Goal: Information Seeking & Learning: Learn about a topic

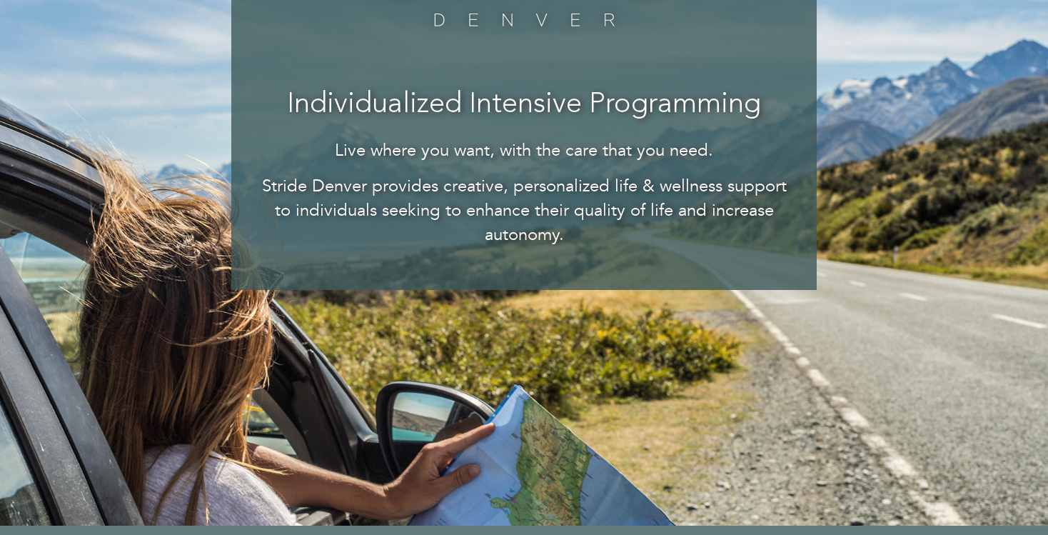
scroll to position [293, 0]
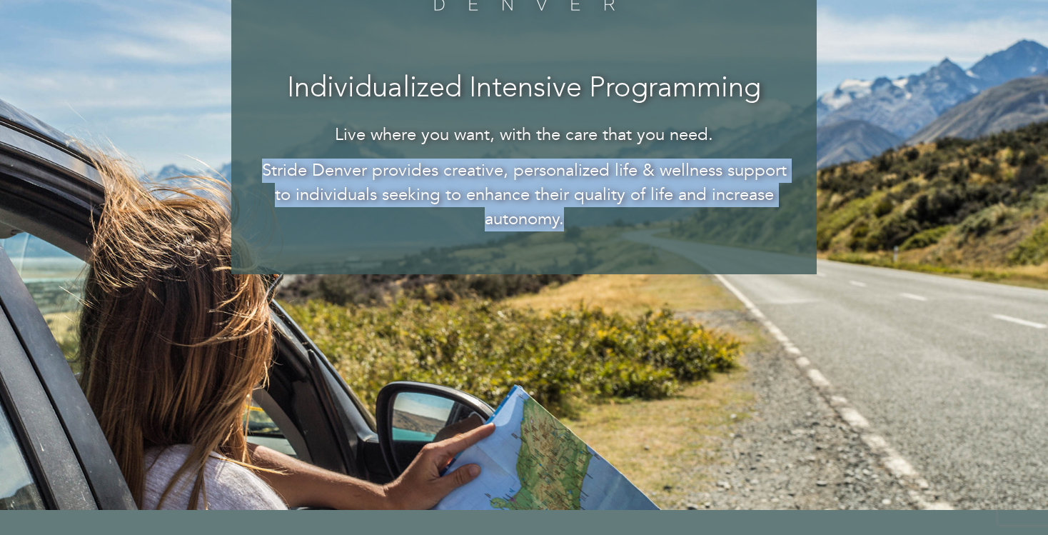
drag, startPoint x: 262, startPoint y: 169, endPoint x: 581, endPoint y: 234, distance: 325.7
click at [582, 234] on div "Individualized Intensive Programming Live where you want, with the care that yo…" at bounding box center [524, 79] width 586 height 389
copy p "Stride Denver provides creative, personalized life & wellness support to indivi…"
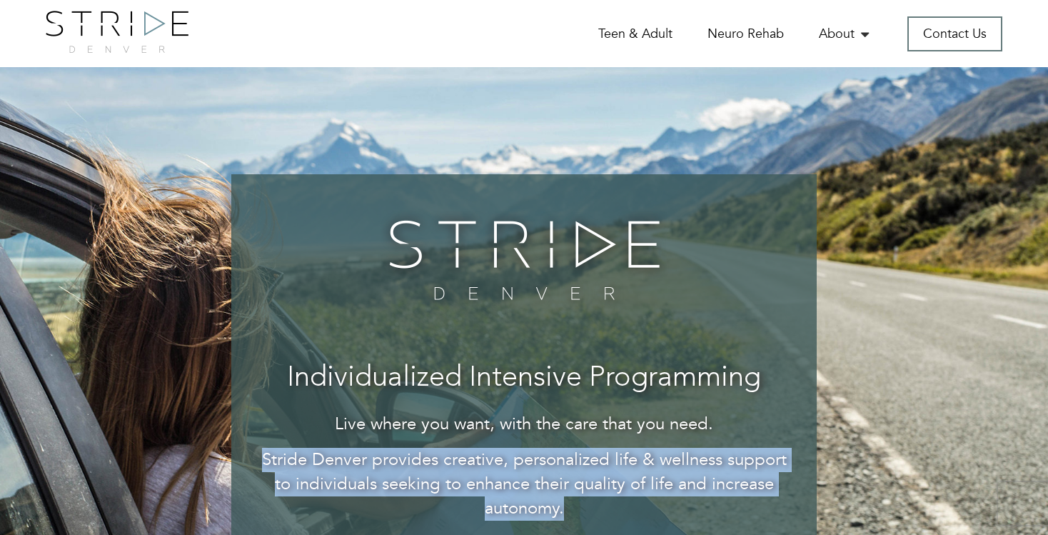
scroll to position [0, 0]
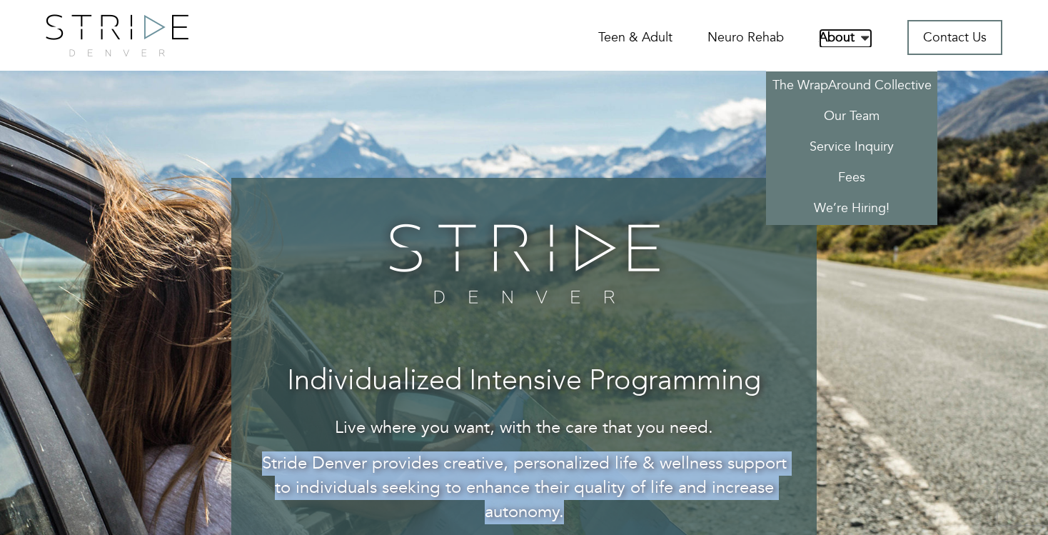
click at [832, 42] on link "About" at bounding box center [846, 39] width 54 height 20
click at [826, 91] on link "The WrapAround Collective" at bounding box center [851, 86] width 171 height 31
click at [826, 89] on link "The WrapAround Collective" at bounding box center [851, 86] width 171 height 31
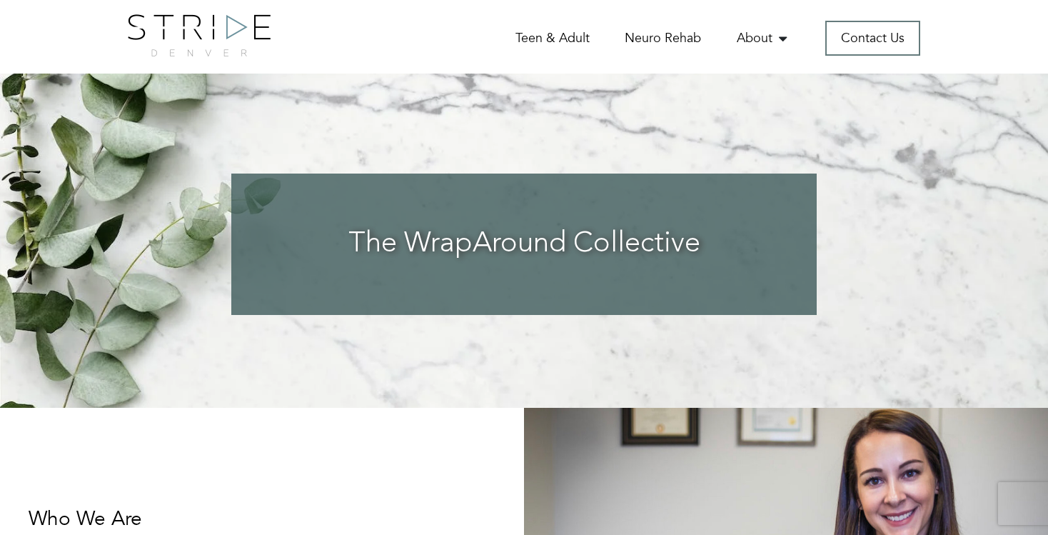
click at [218, 26] on img at bounding box center [199, 35] width 143 height 42
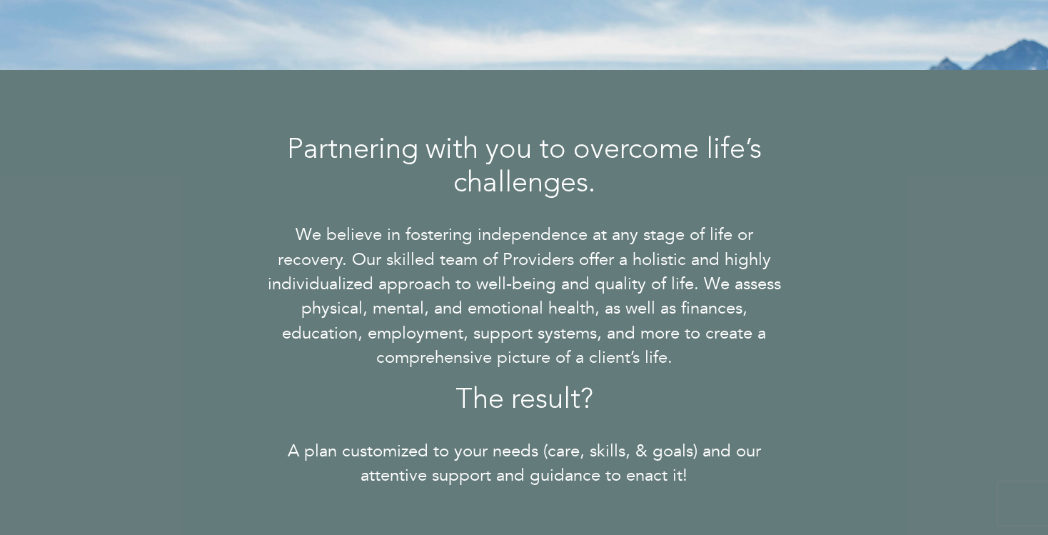
scroll to position [728, 0]
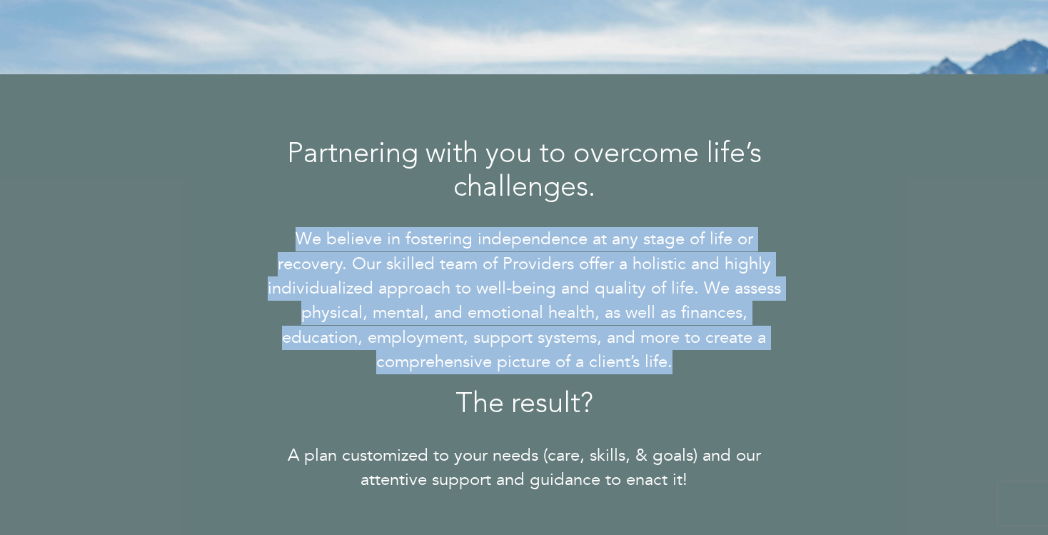
drag, startPoint x: 294, startPoint y: 234, endPoint x: 703, endPoint y: 374, distance: 432.7
click at [703, 374] on div "Partnering with you to overcome life’s challenges. We believe in fostering inde…" at bounding box center [524, 316] width 521 height 354
copy p "We believe in fostering independence at any stage of life or recovery. Our skil…"
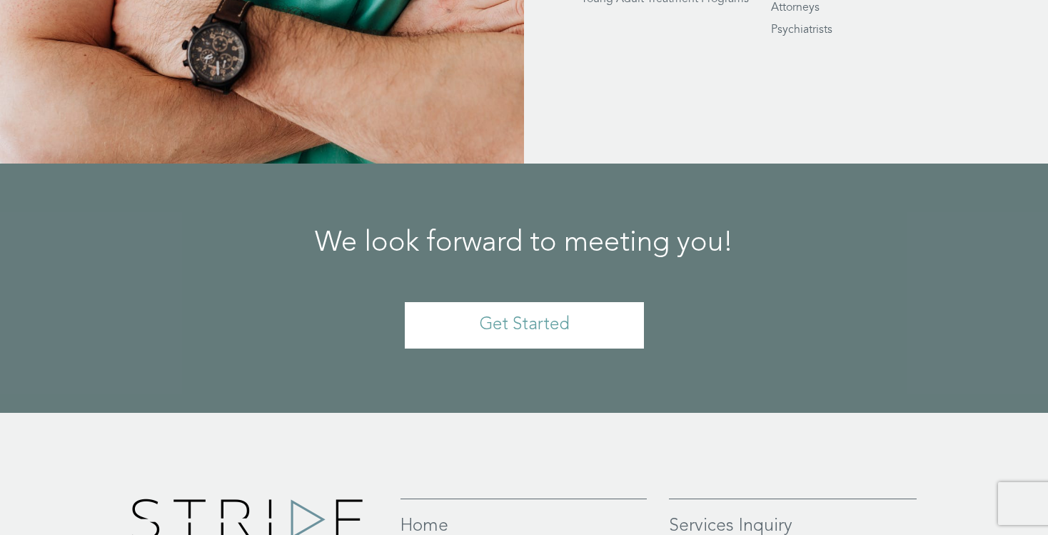
scroll to position [3367, 0]
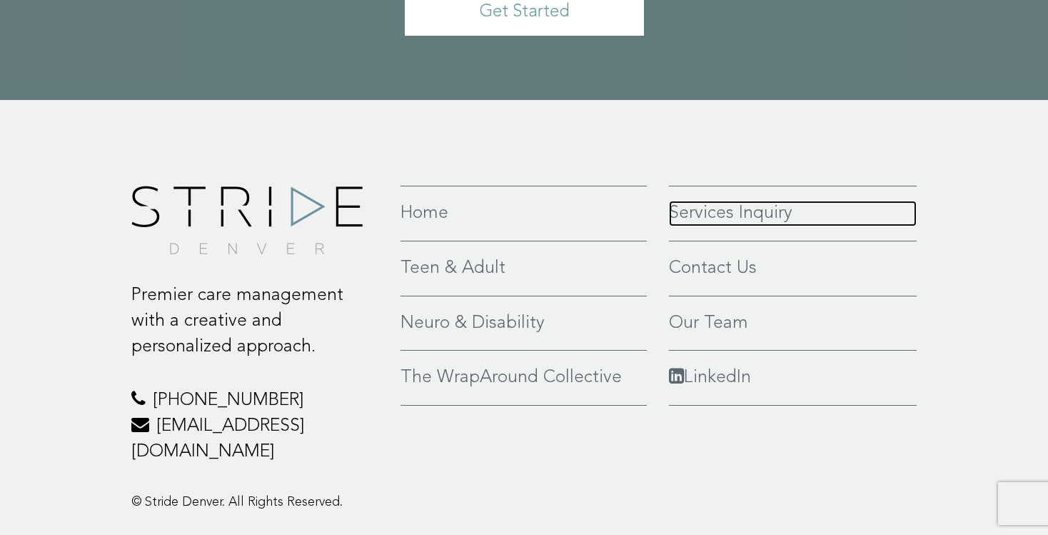
click at [676, 201] on link "Services Inquiry" at bounding box center [793, 214] width 248 height 26
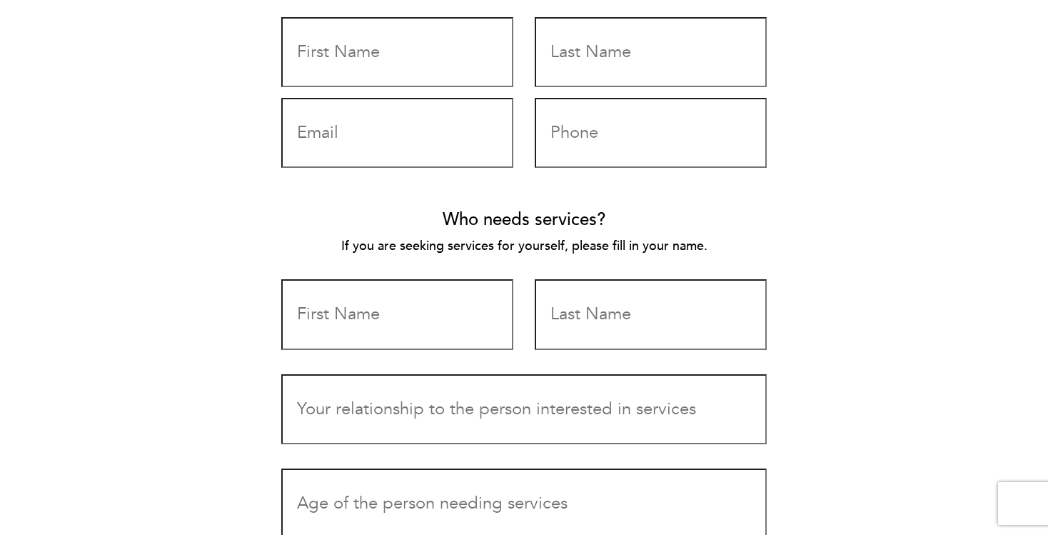
scroll to position [696, 0]
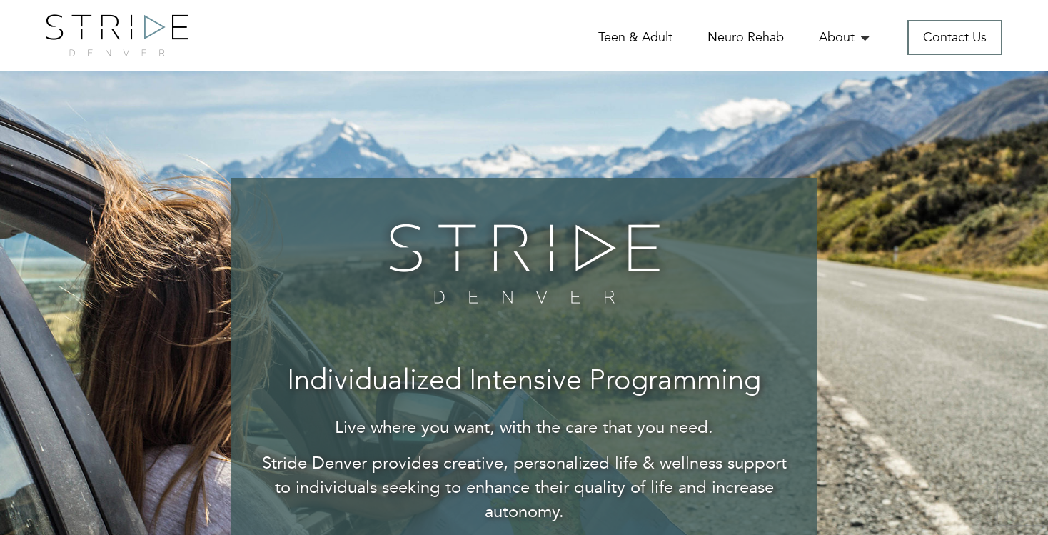
scroll to position [3352, 0]
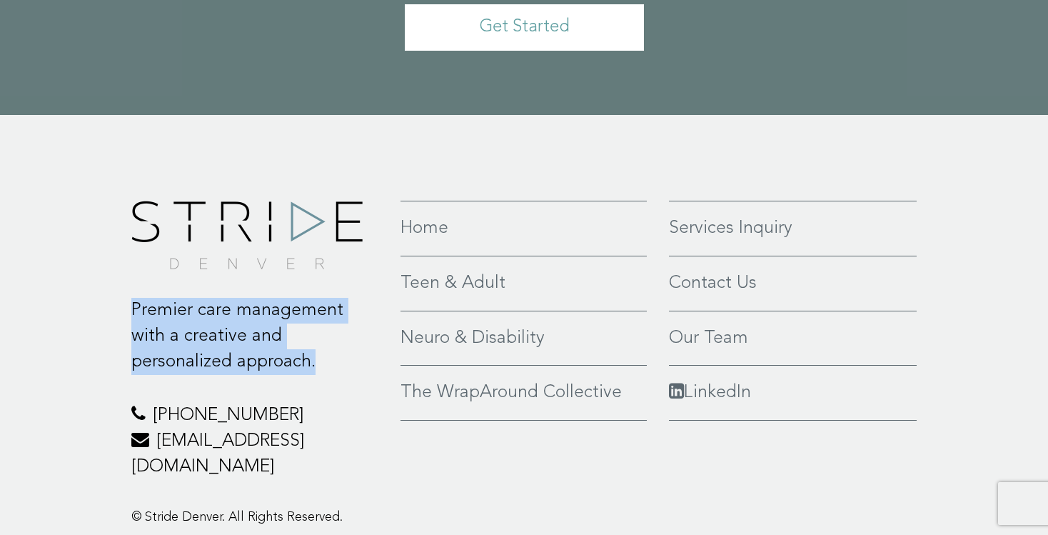
drag, startPoint x: 256, startPoint y: 346, endPoint x: 134, endPoint y: 299, distance: 130.9
click at [134, 299] on p "Premier care management with a creative and personalized approach." at bounding box center [255, 336] width 248 height 76
copy p "Premier care management with a creative and personalized approach."
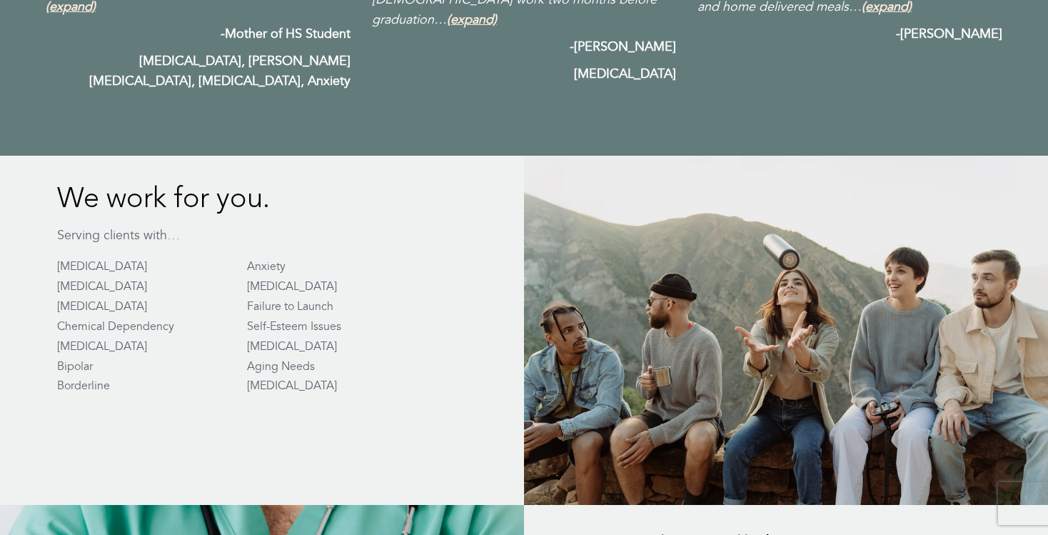
scroll to position [2361, 0]
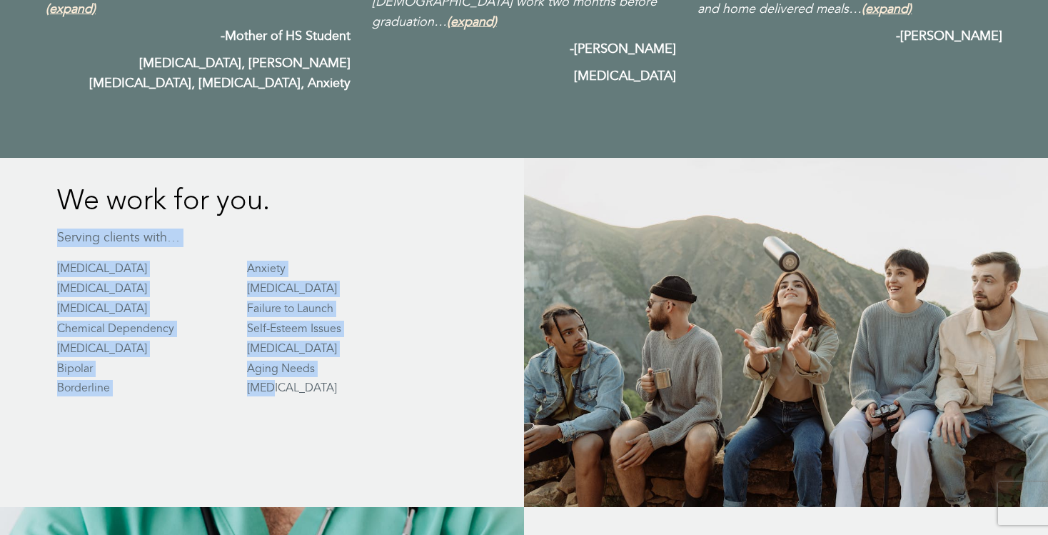
drag, startPoint x: 314, startPoint y: 363, endPoint x: 55, endPoint y: 219, distance: 295.7
click at [55, 219] on div "We work for you. Serving clients with… [MEDICAL_DATA] Anxiety [MEDICAL_DATA] [M…" at bounding box center [218, 279] width 437 height 243
copy div "Serving clients with… [MEDICAL_DATA] Anxiety [MEDICAL_DATA] [MEDICAL_DATA] [MED…"
